Goal: Transaction & Acquisition: Purchase product/service

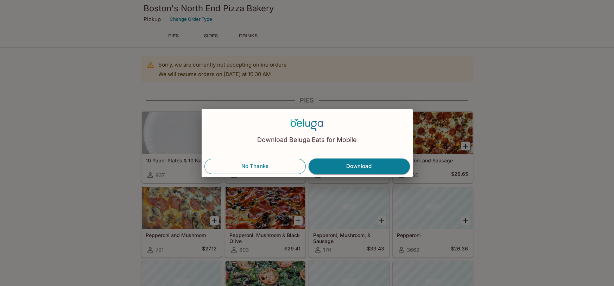
click at [269, 164] on button "No Thanks" at bounding box center [254, 166] width 101 height 15
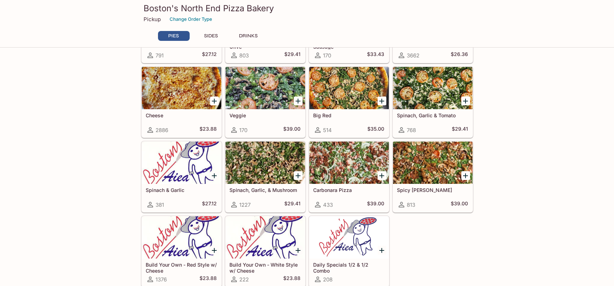
scroll to position [204, 0]
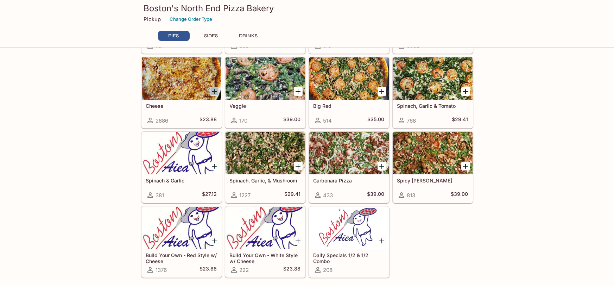
click at [212, 90] on icon "Add Cheese" at bounding box center [214, 91] width 5 height 5
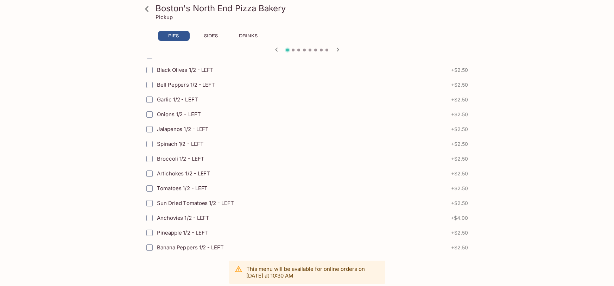
scroll to position [1491, 0]
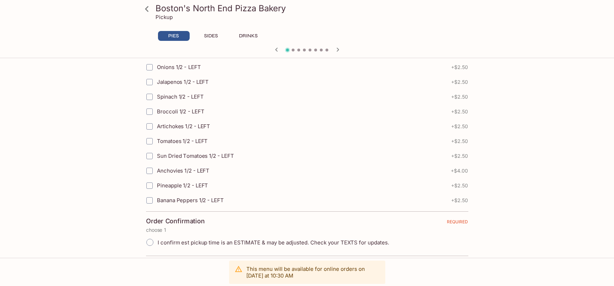
click at [365, 239] on span "I confirm est pickup time is an ESTIMATE & may be adjusted. Check your TEXTS fo…" at bounding box center [274, 242] width 232 height 7
click at [157, 235] on input "I confirm est pickup time is an ESTIMATE & may be adjusted. Check your TEXTS fo…" at bounding box center [149, 242] width 15 height 15
radio input "true"
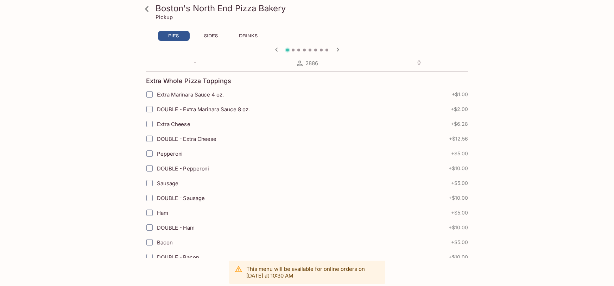
scroll to position [0, 0]
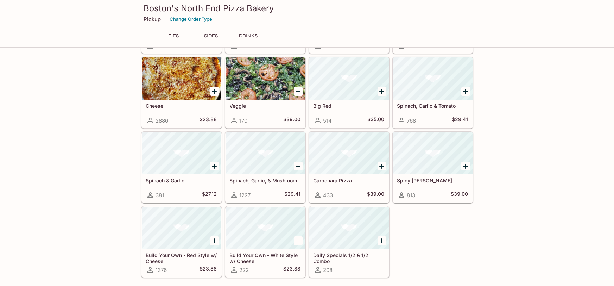
scroll to position [201, 0]
